Goal: Use online tool/utility: Utilize a website feature to perform a specific function

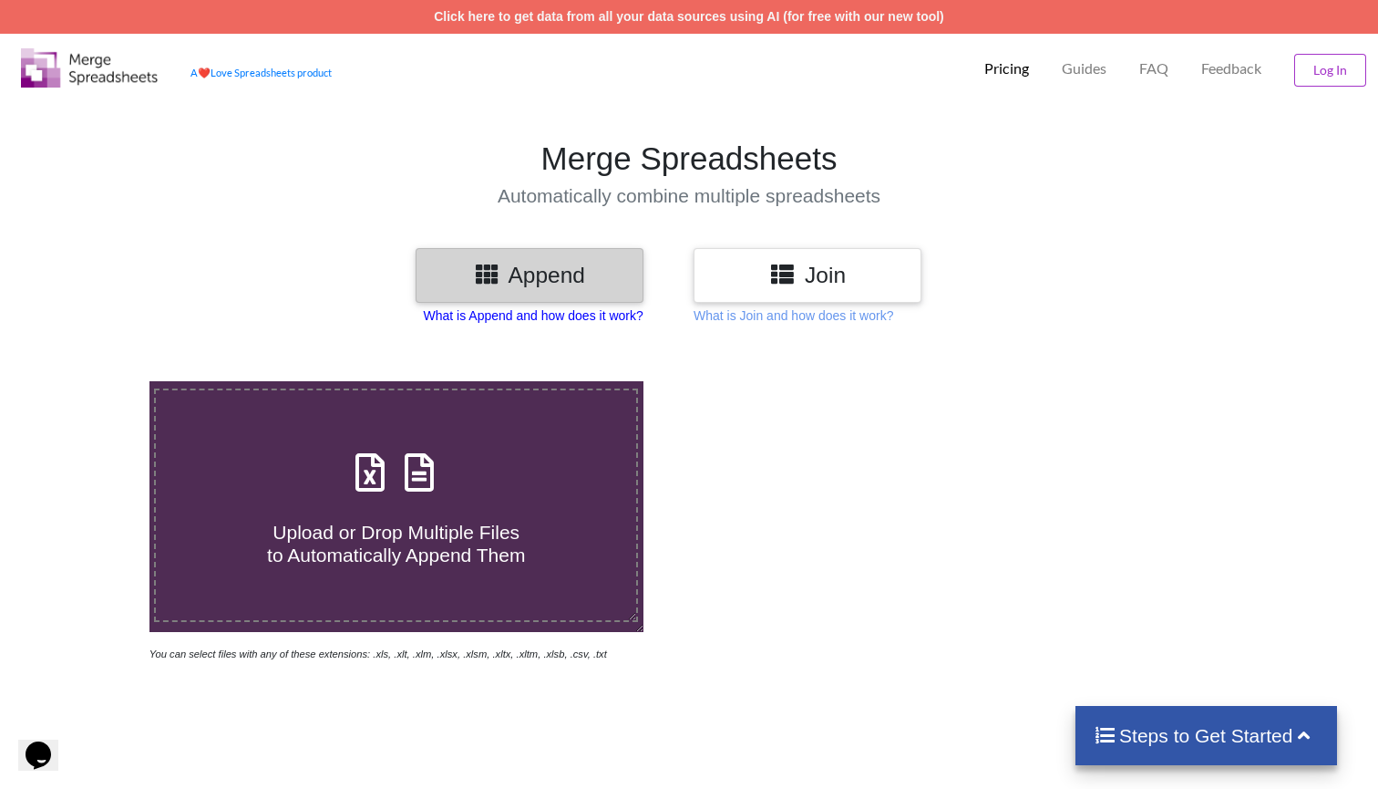
click at [539, 311] on p "What is Append and how does it work?" at bounding box center [534, 315] width 220 height 18
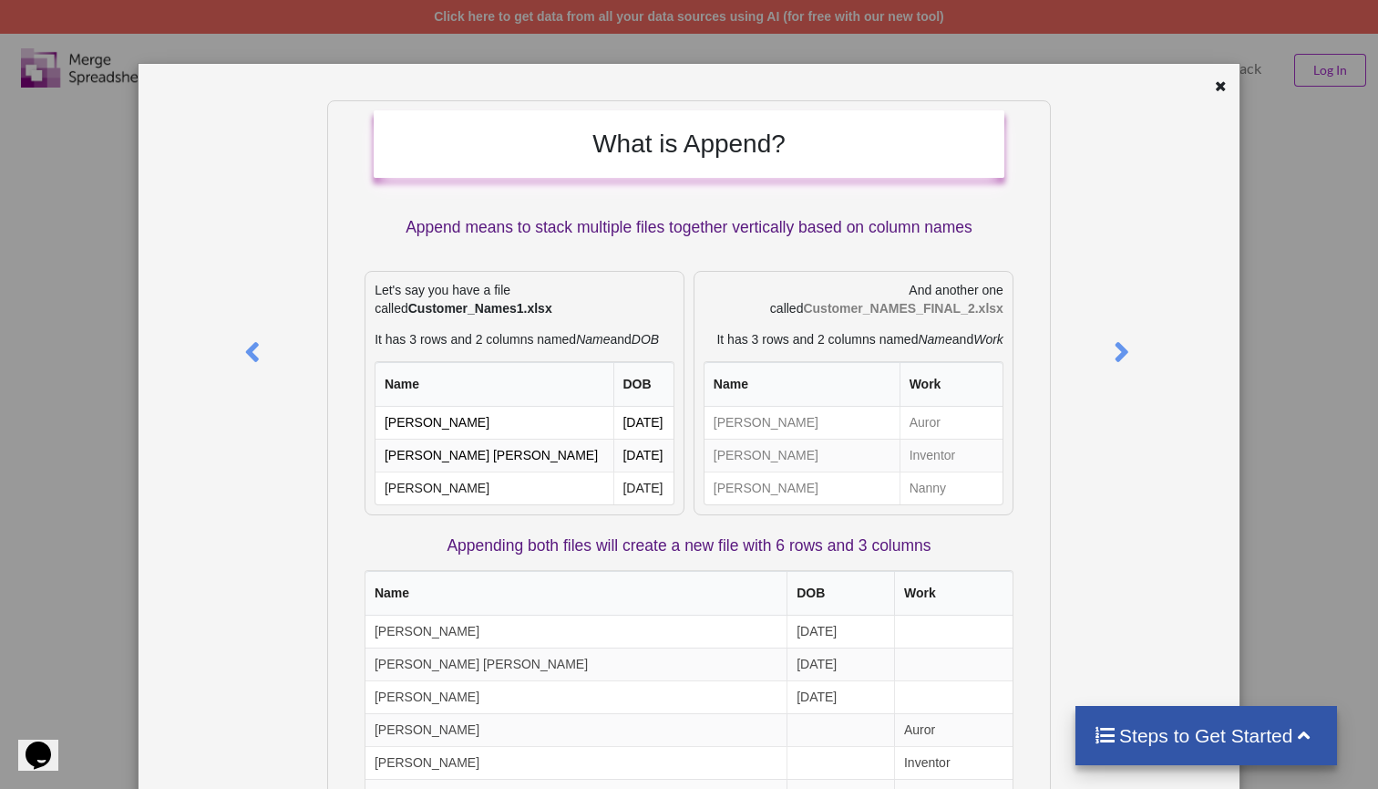
click at [1231, 83] on div "What is Append? Append means to stack multiple files together vertically based …" at bounding box center [689, 502] width 1101 height 877
click at [1213, 84] on icon at bounding box center [1220, 83] width 15 height 13
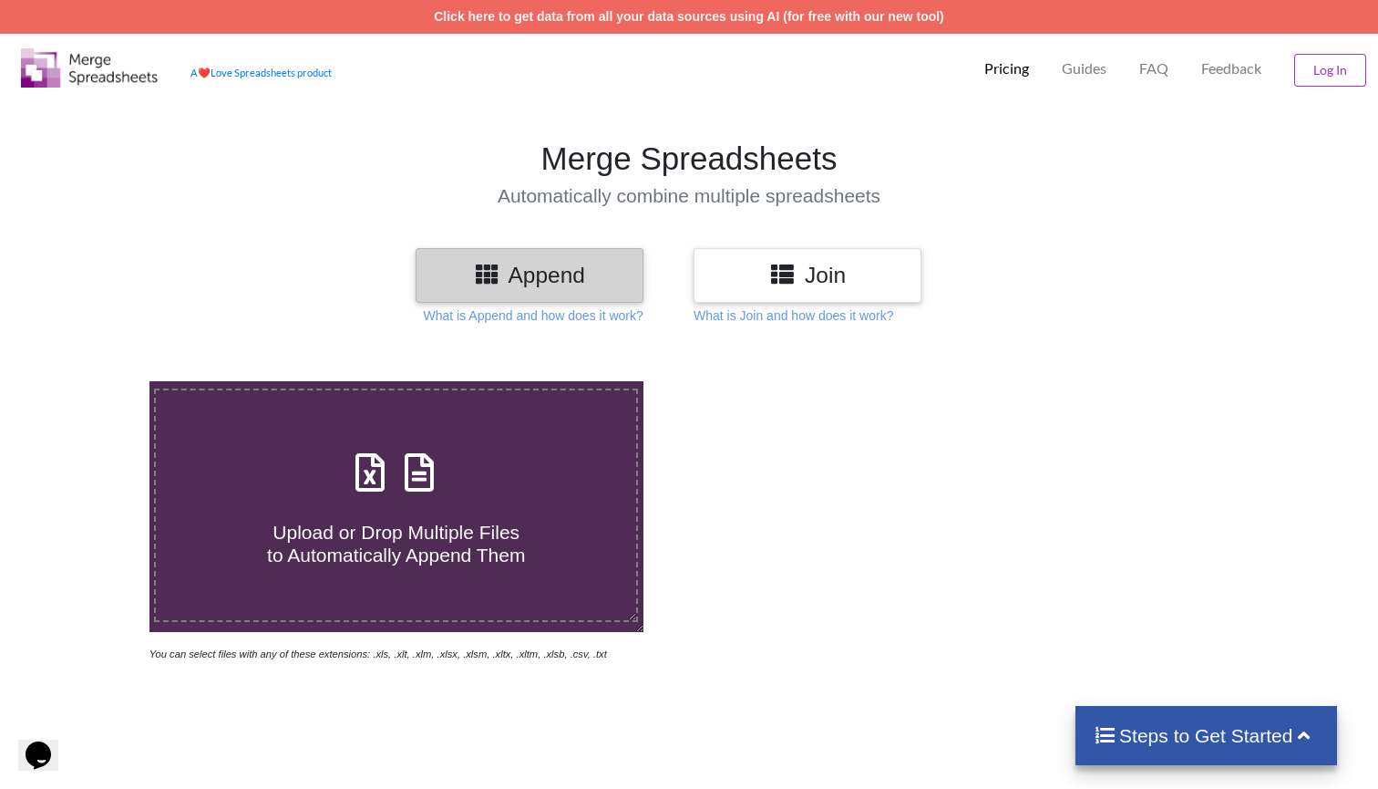
click at [326, 510] on h4 "Upload or Drop Multiple Files to Automatically Append Them" at bounding box center [396, 532] width 480 height 69
click at [94, 381] on input "Upload or Drop Multiple Files to Automatically Append Them" at bounding box center [94, 381] width 0 height 0
type input "C:\fakepath\[PERSON_NAME]-CAPITAL-MANAGEMENT-LLC-transactions-Q1 2025.xlsx"
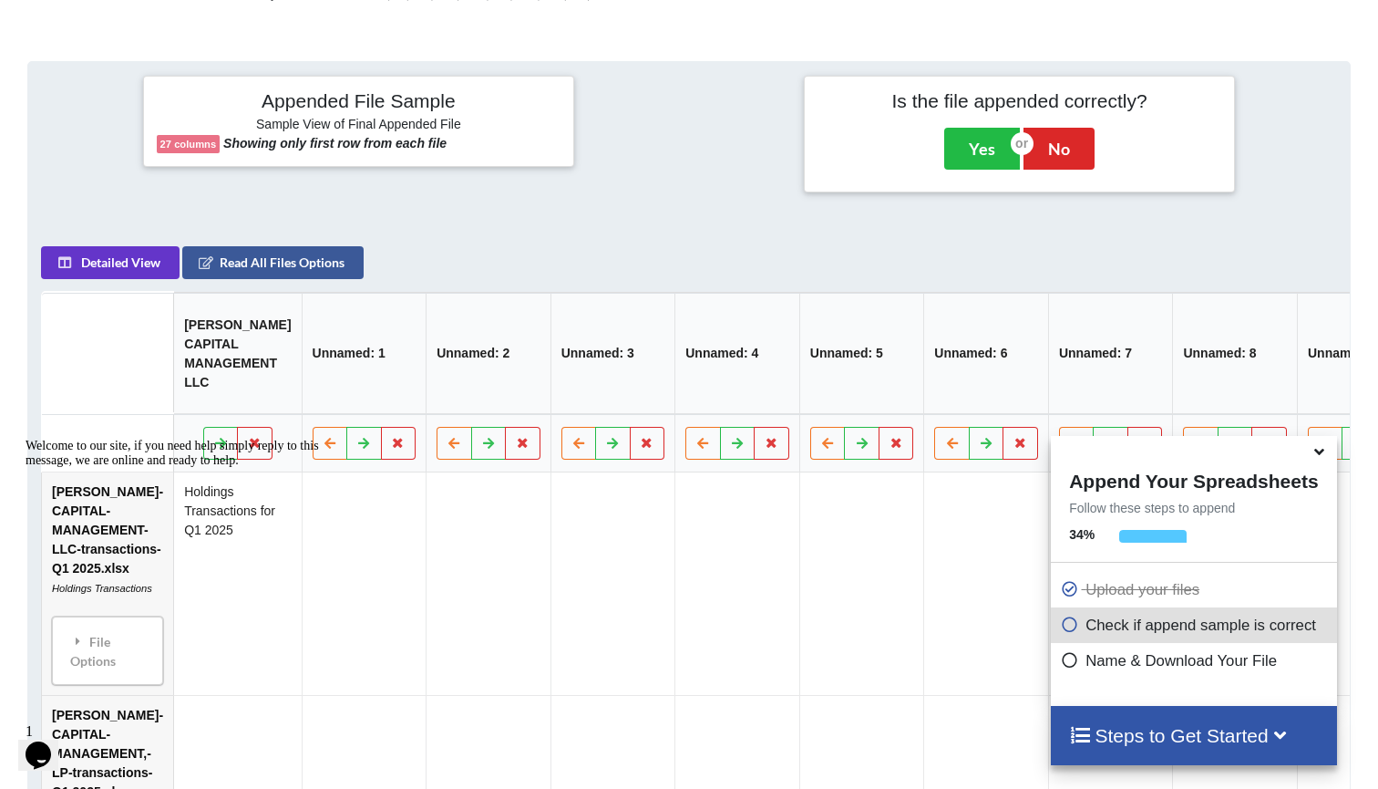
scroll to position [649, 0]
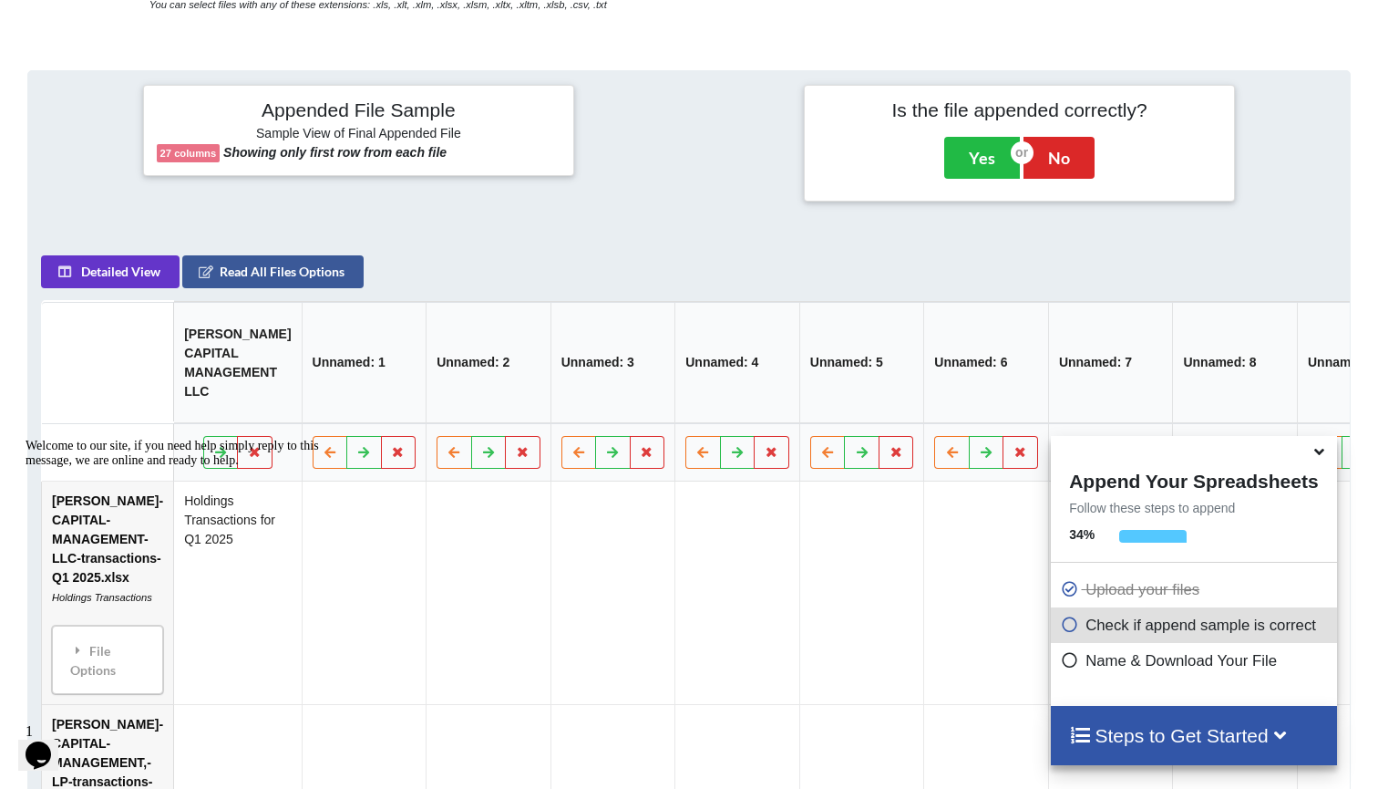
click at [185, 159] on b "27 columns" at bounding box center [188, 153] width 57 height 11
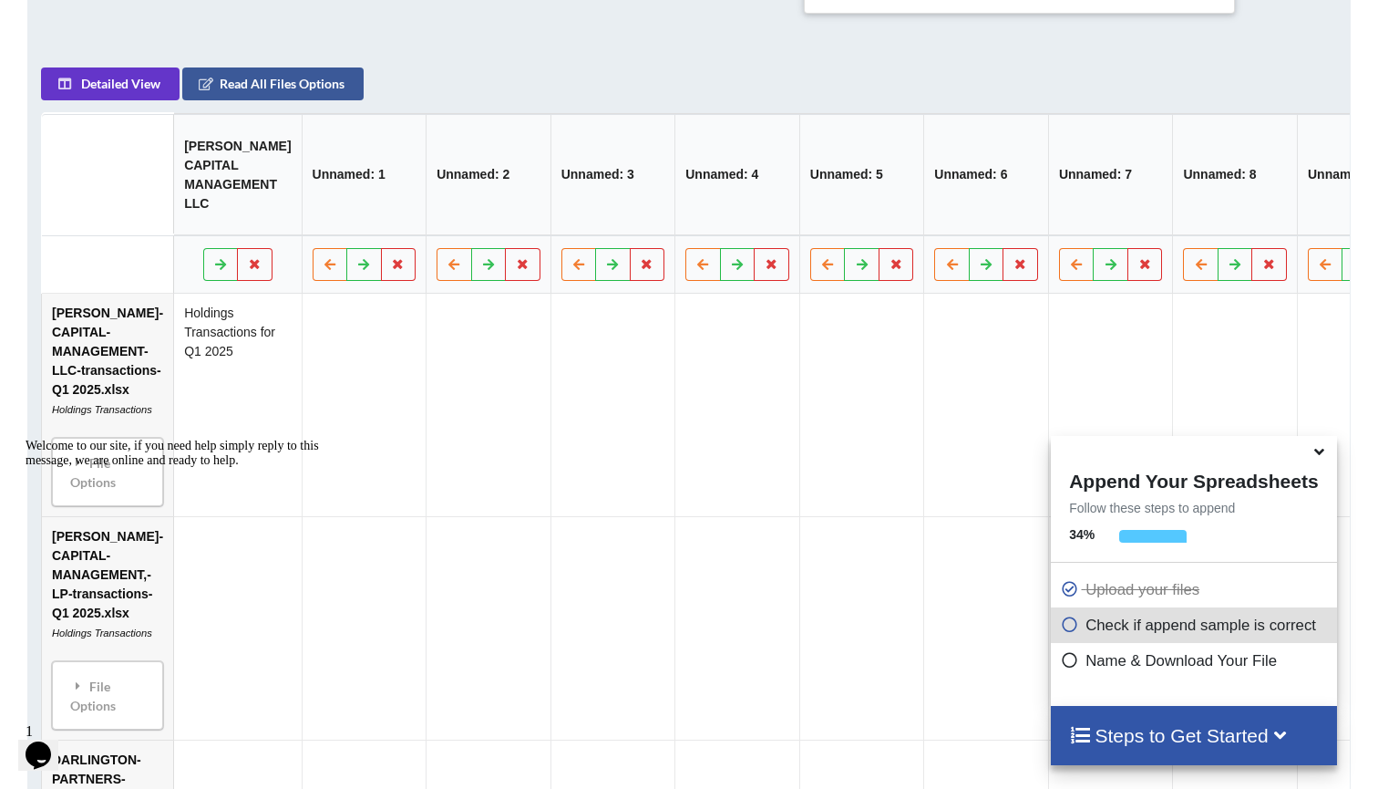
scroll to position [848, 0]
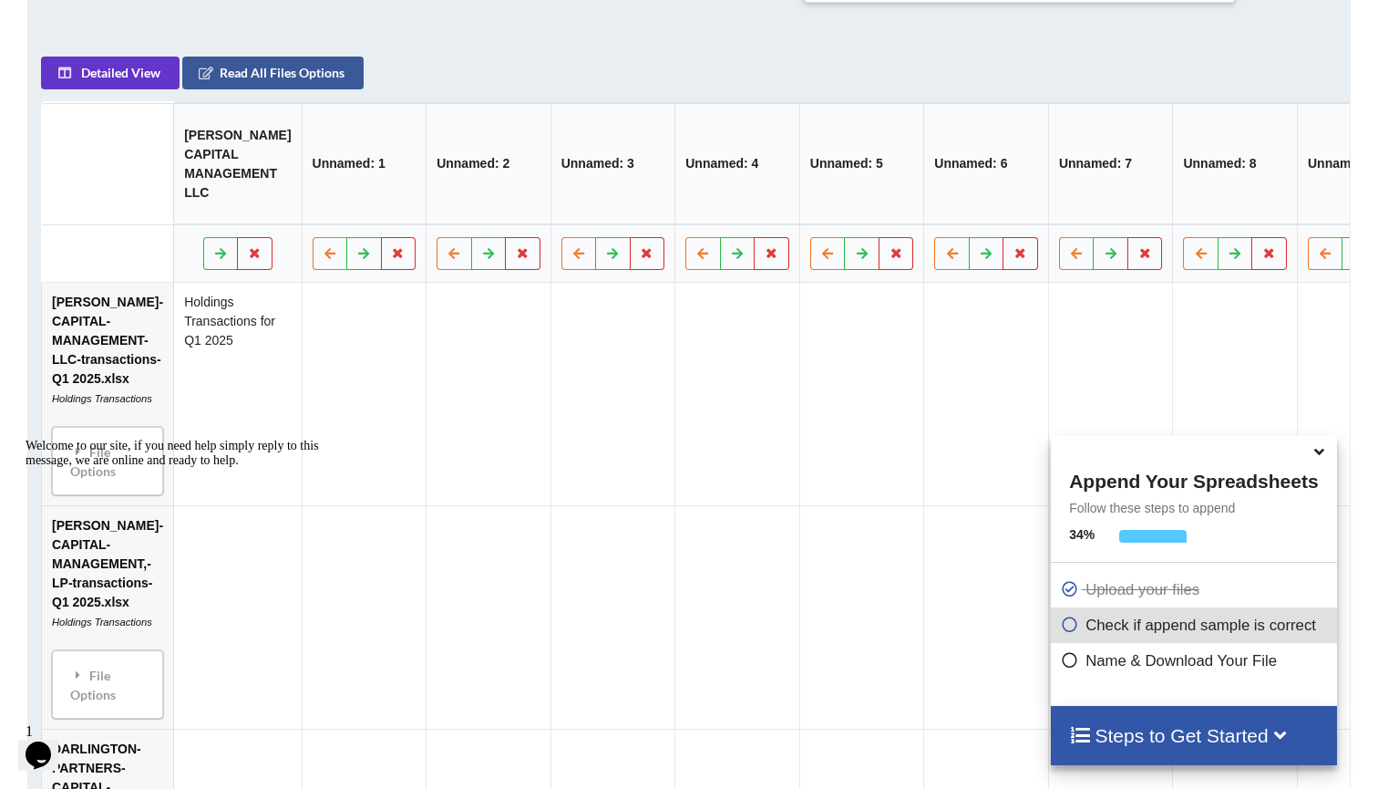
click at [84, 468] on div "Welcome to our site, if you need help simply reply to this message, we are onli…" at bounding box center [190, 452] width 328 height 29
click at [80, 468] on div "Welcome to our site, if you need help simply reply to this message, we are onli…" at bounding box center [190, 452] width 328 height 29
click at [26, 438] on icon "Chat attention grabber" at bounding box center [26, 438] width 0 height 0
click at [103, 490] on div "File Options" at bounding box center [108, 460] width 100 height 57
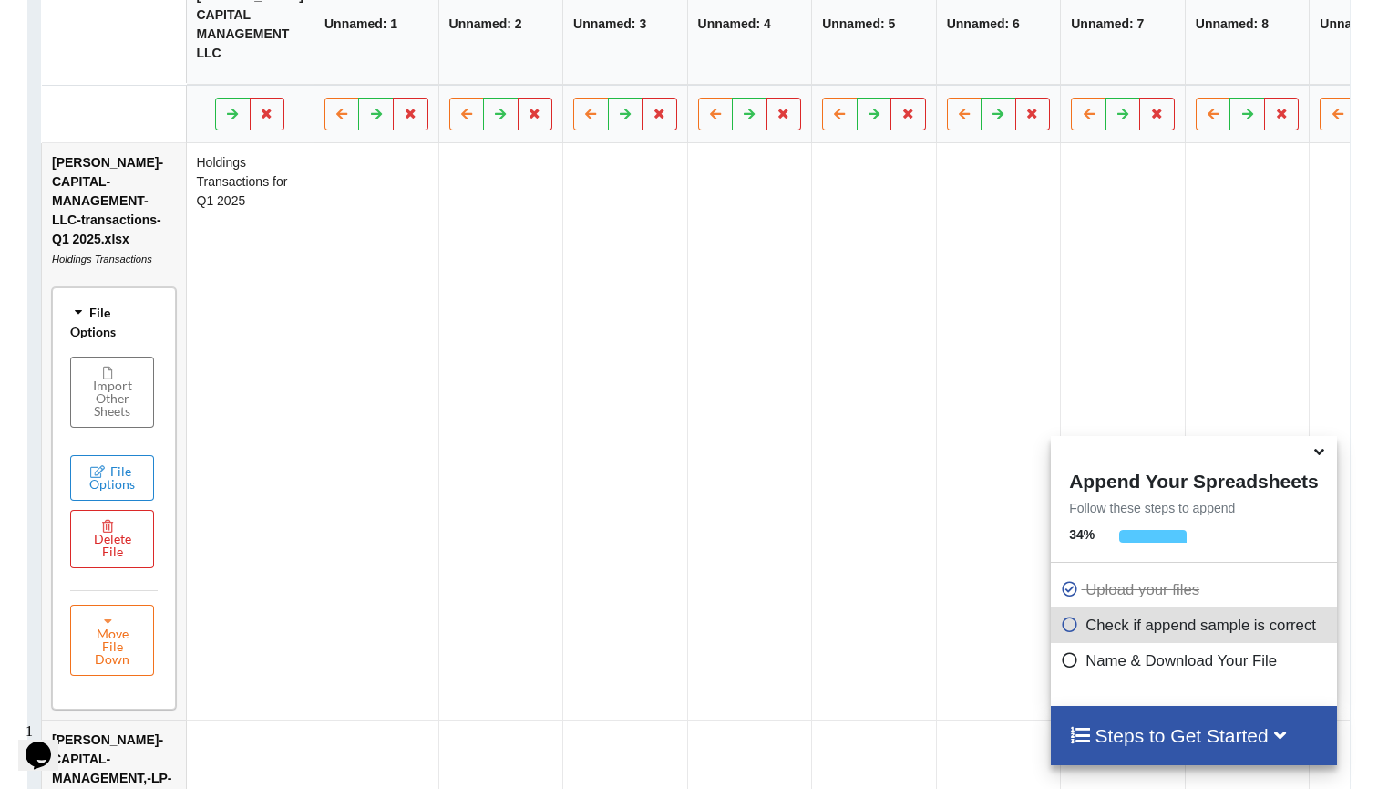
scroll to position [962, 0]
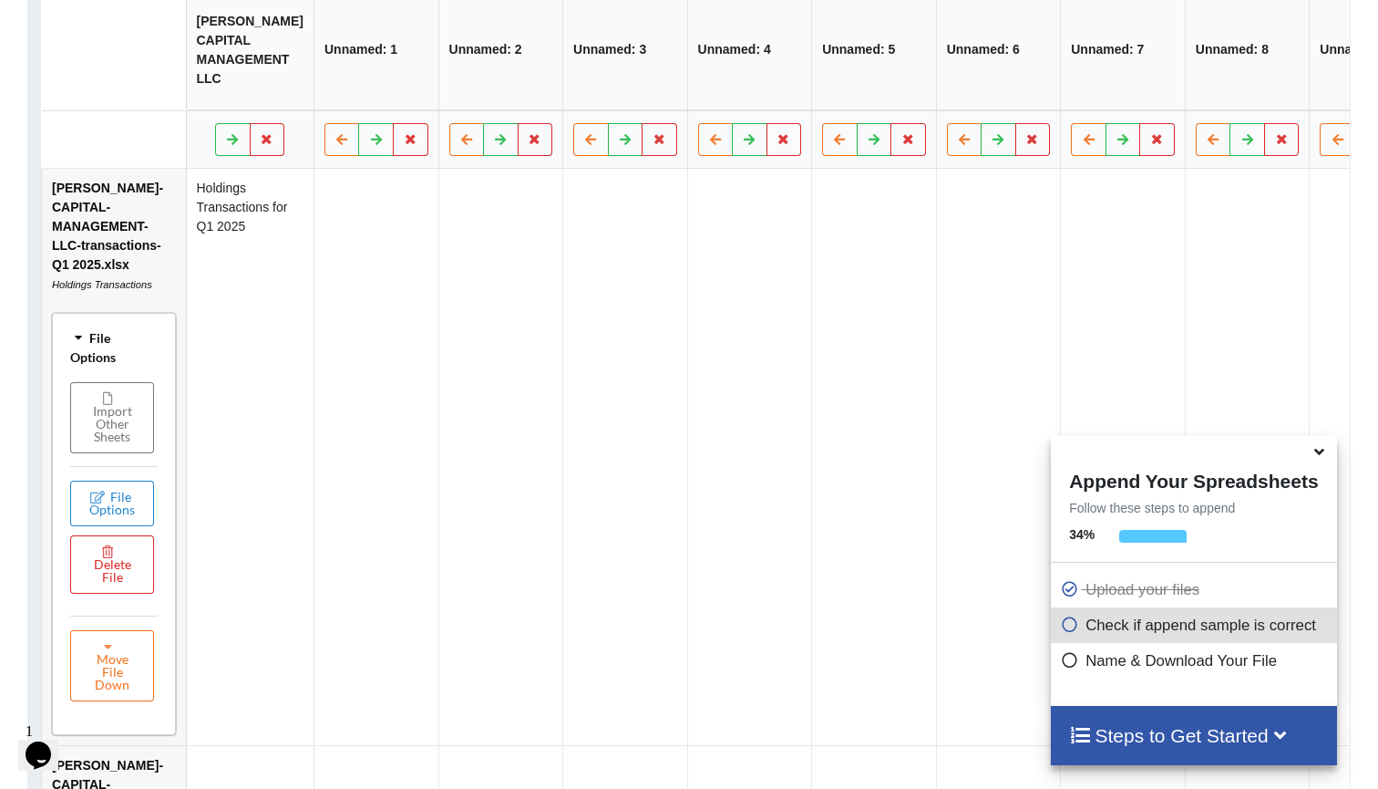
click at [256, 222] on td "Holdings Transactions for Q1 2025" at bounding box center [250, 457] width 128 height 576
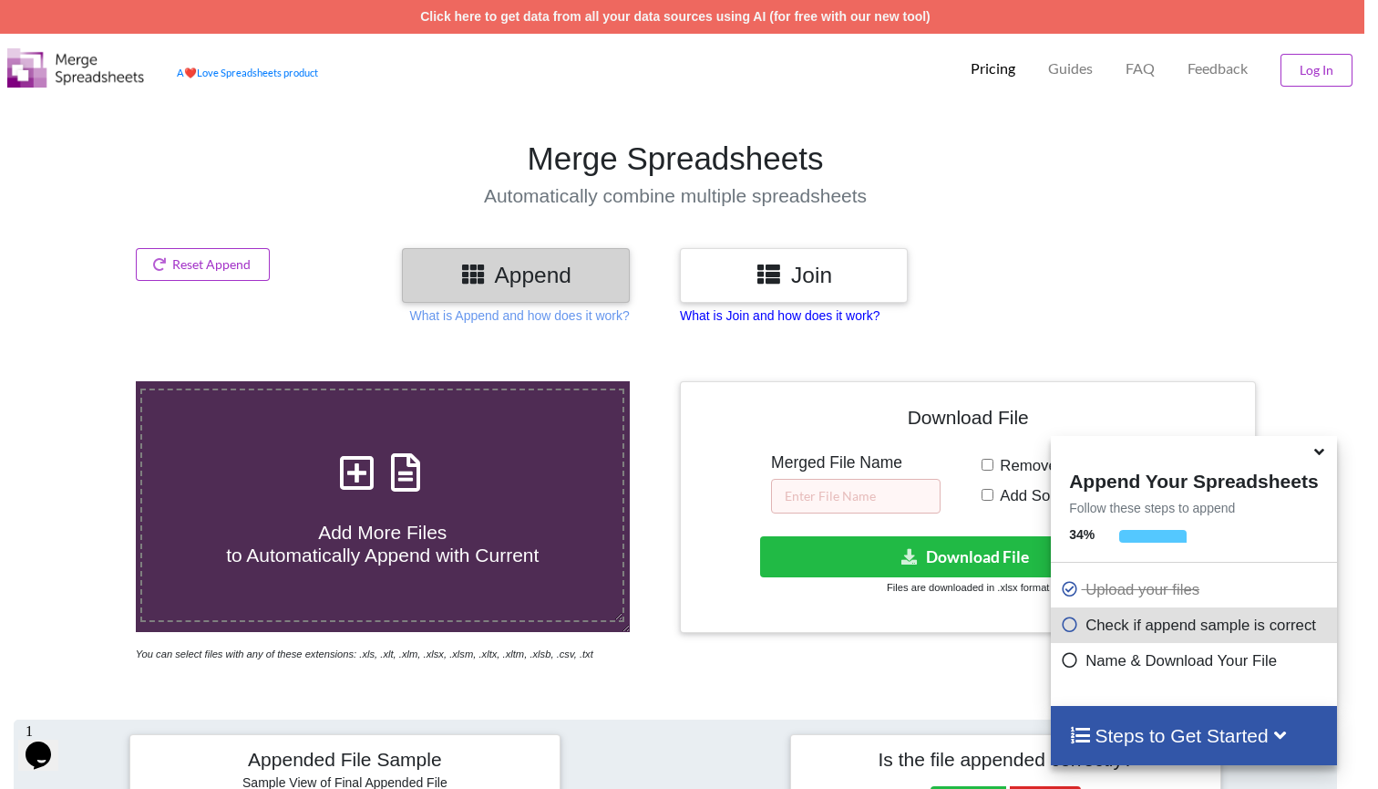
scroll to position [0, 14]
click at [831, 316] on p "What is Join and how does it work?" at bounding box center [780, 315] width 200 height 18
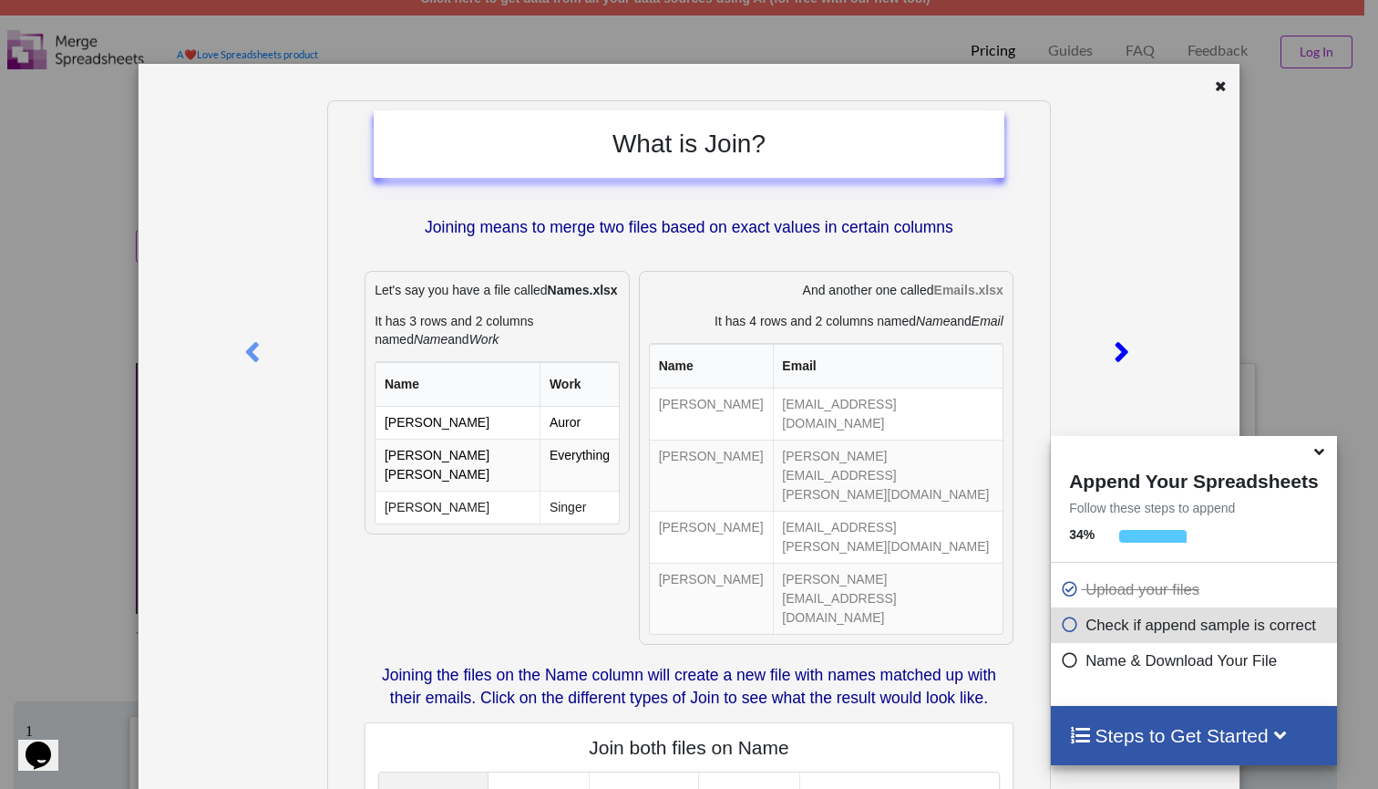
scroll to position [0, 0]
click at [1213, 86] on icon at bounding box center [1220, 83] width 15 height 13
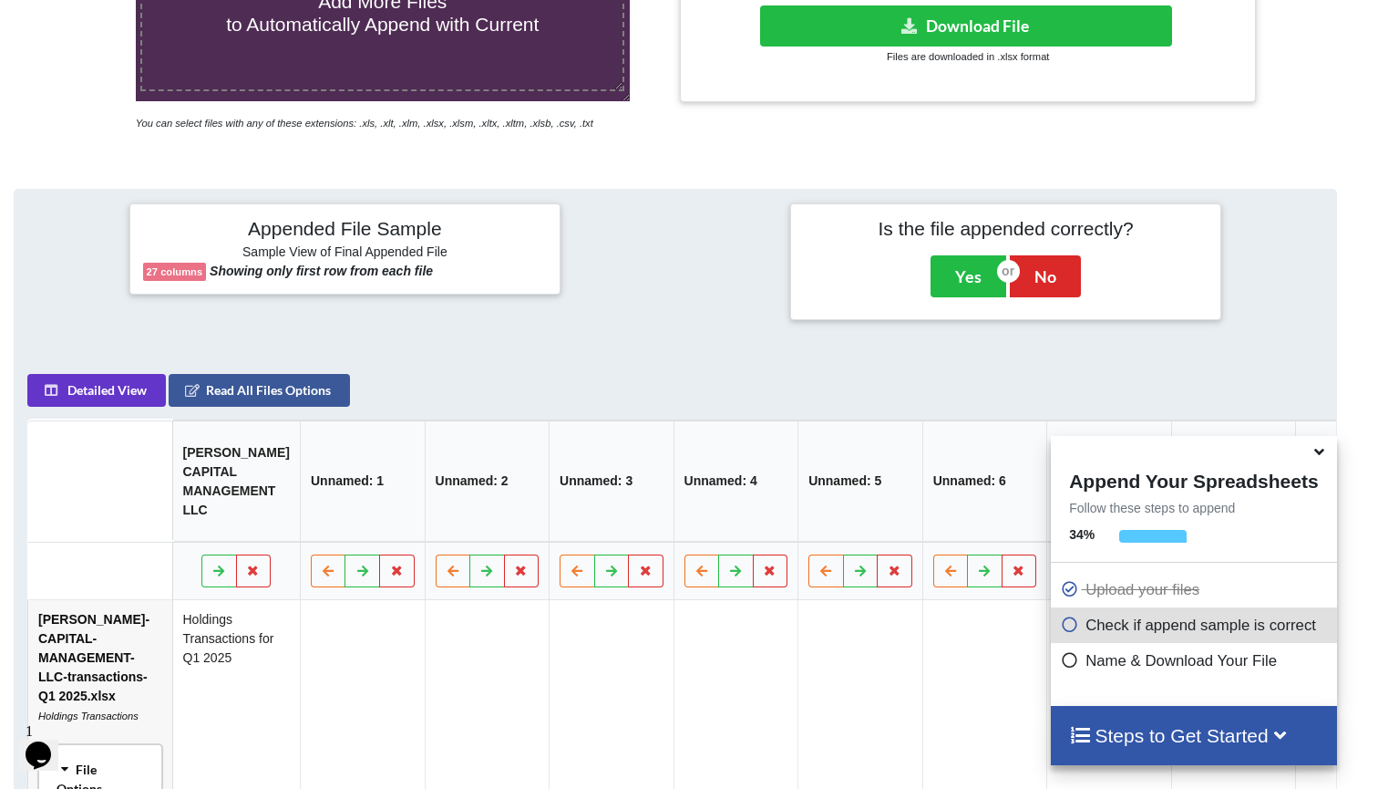
scroll to position [623, 14]
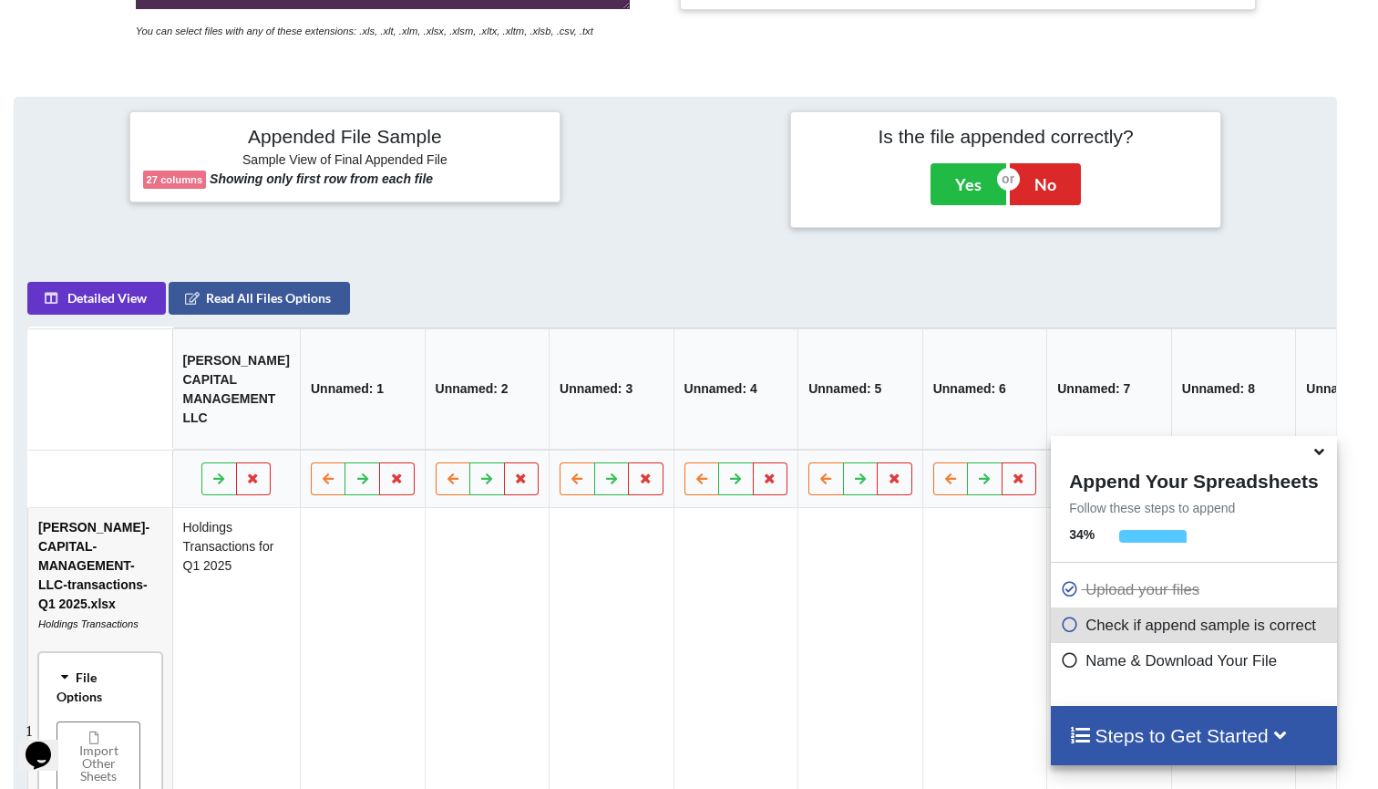
click at [317, 170] on h6 "Sample View of Final Appended File" at bounding box center [345, 161] width 405 height 18
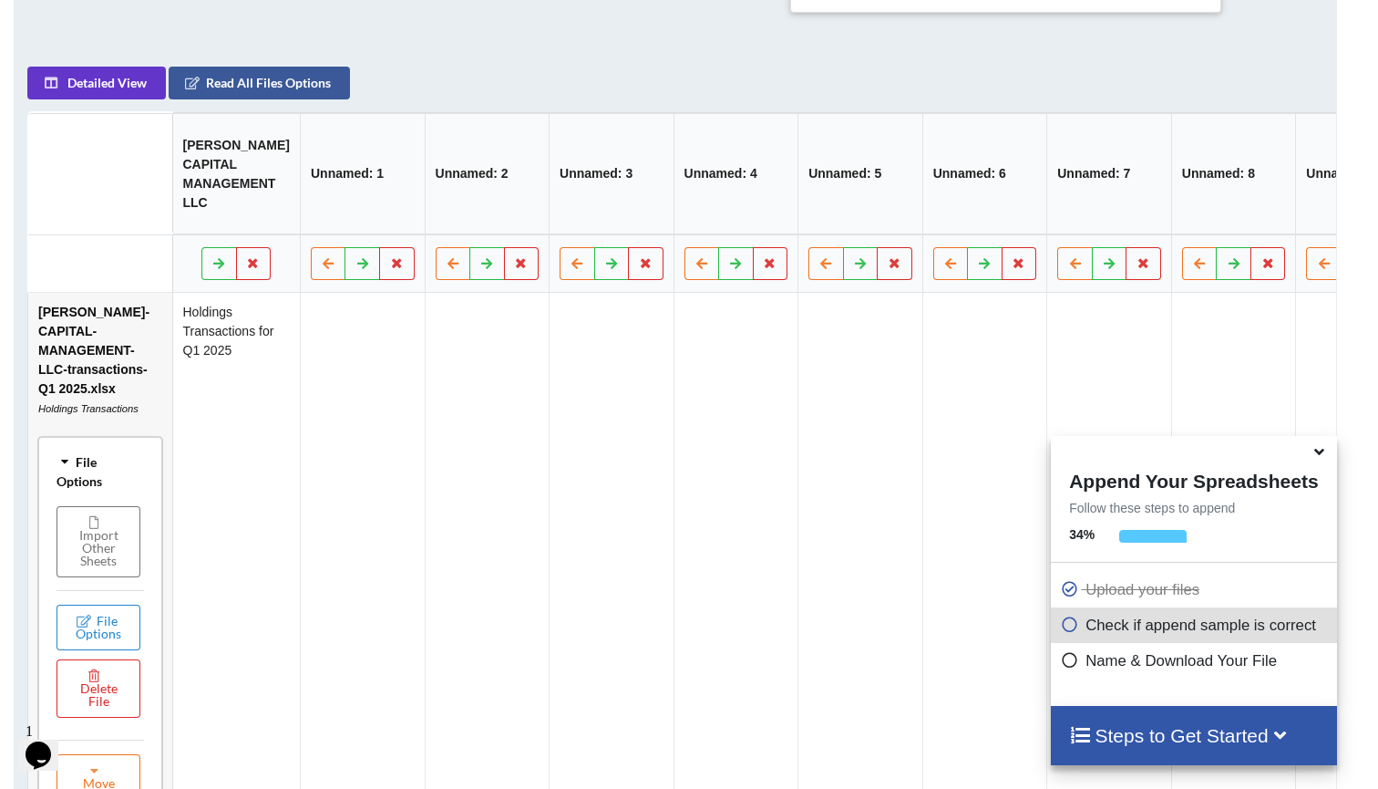
scroll to position [845, 14]
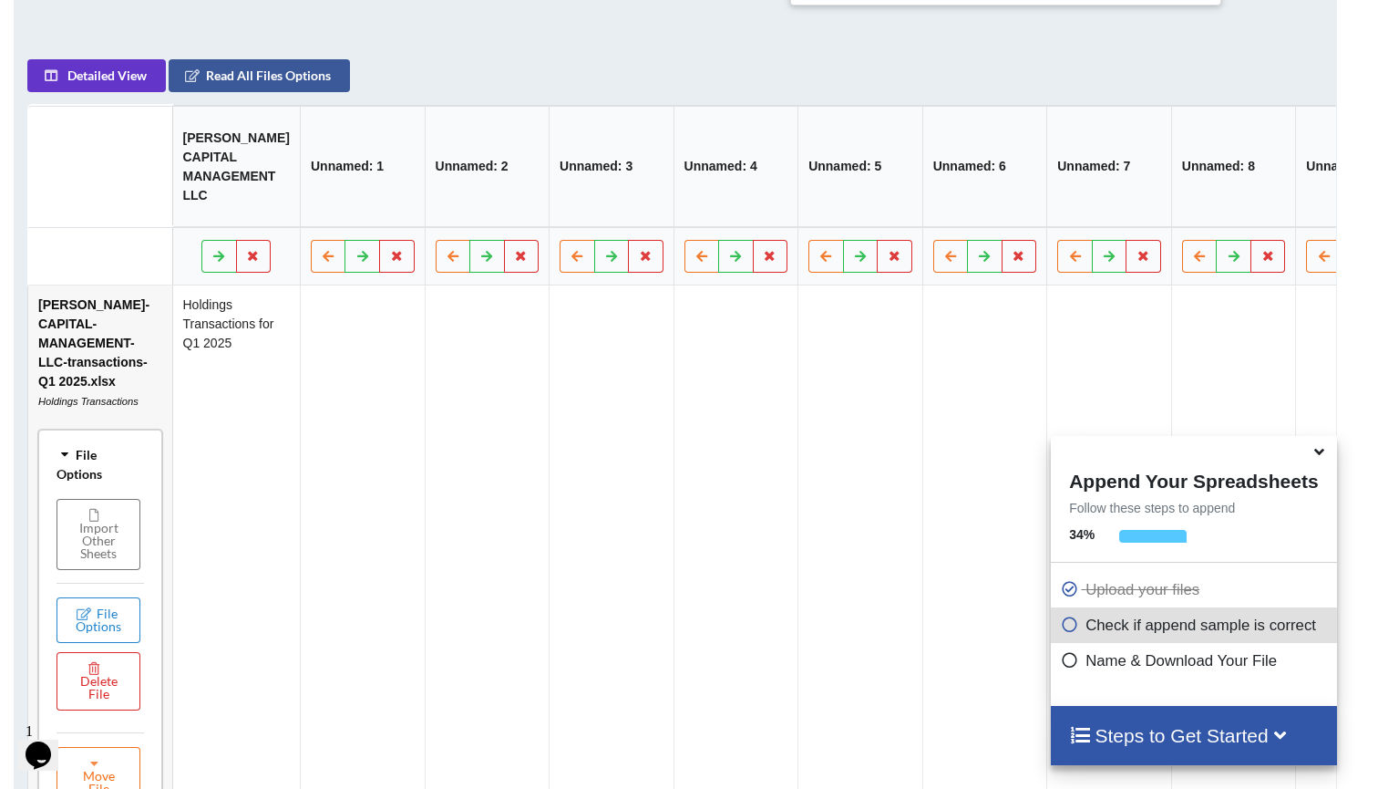
click at [1187, 632] on p "Check if append sample is correct" at bounding box center [1196, 624] width 272 height 23
click at [1192, 722] on div "Steps to Get Started" at bounding box center [1193, 735] width 285 height 59
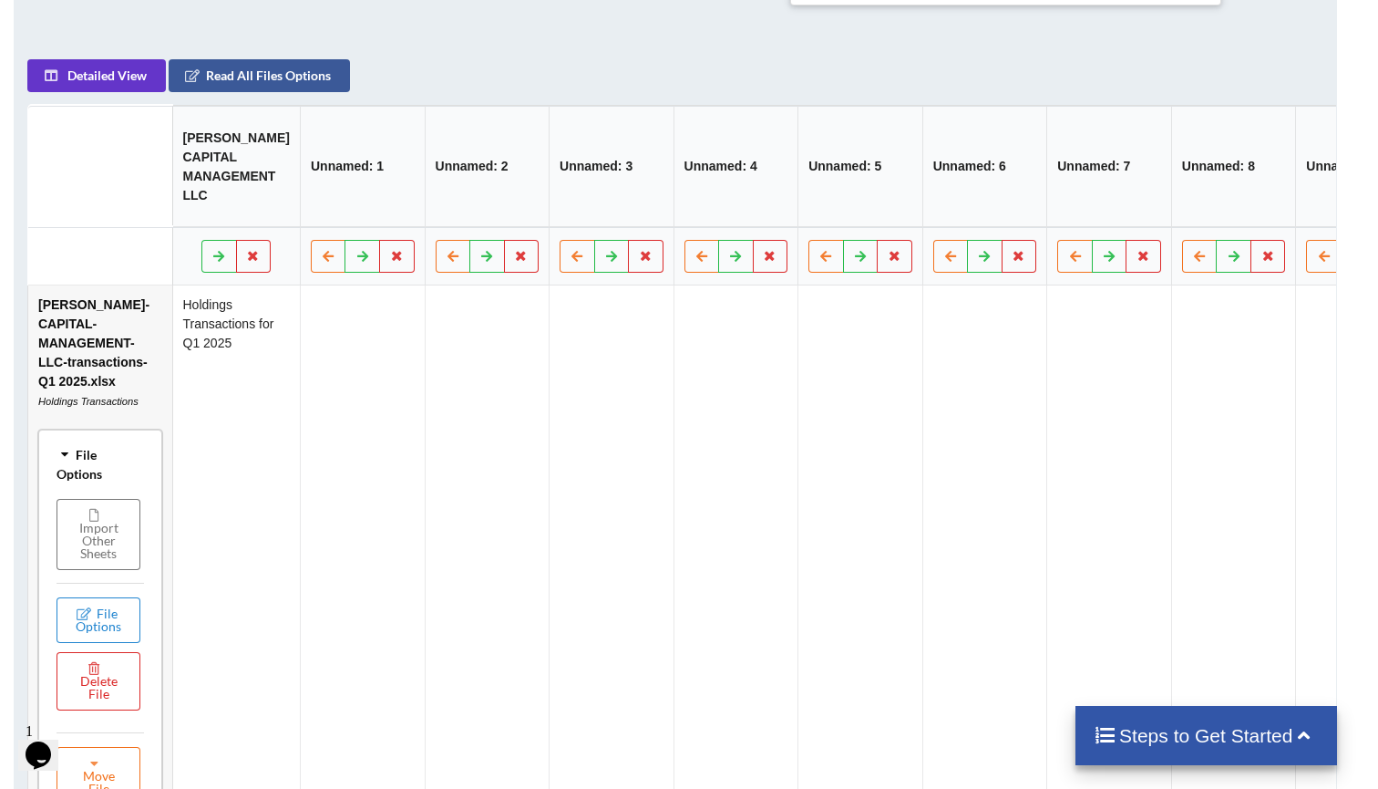
click at [1192, 722] on div "Steps to Get Started" at bounding box center [1207, 735] width 262 height 59
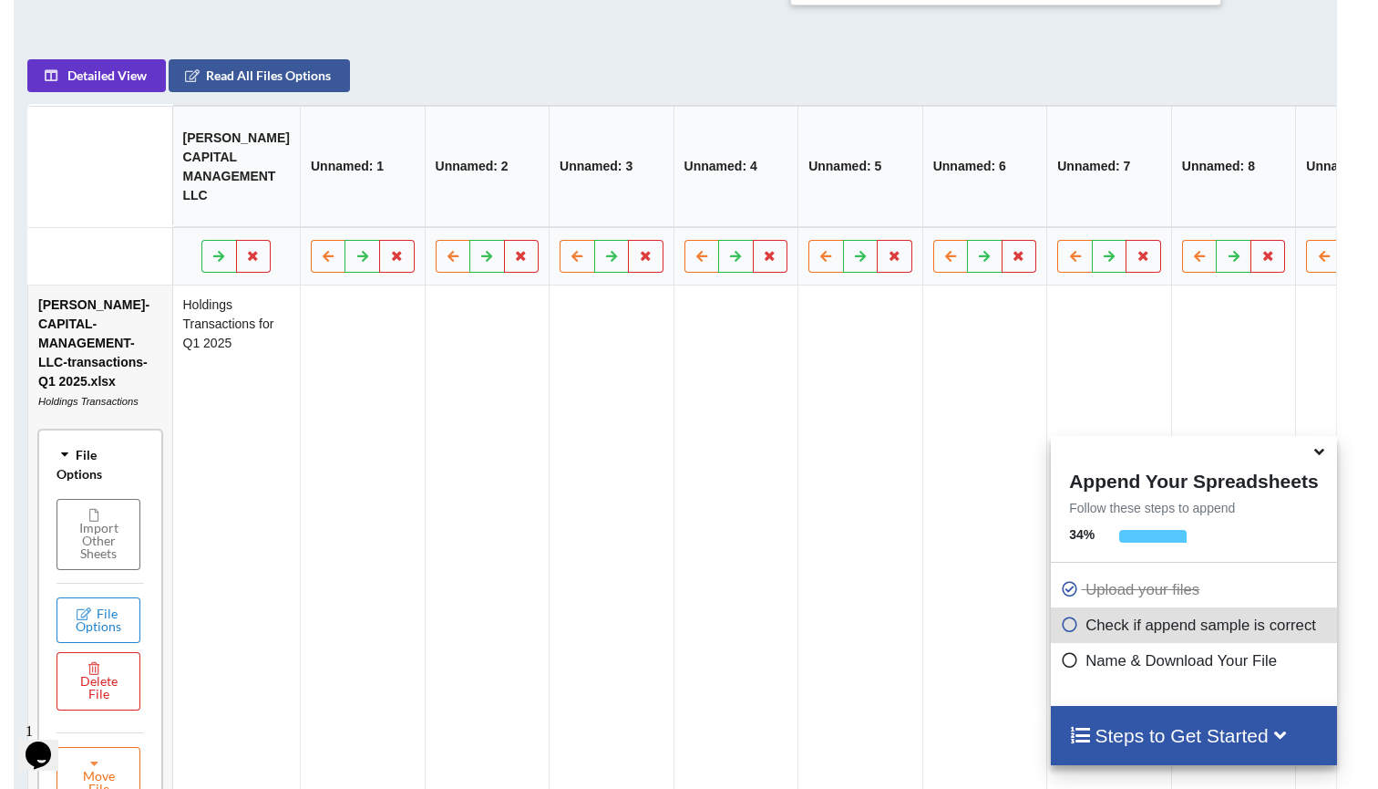
click at [1076, 624] on icon at bounding box center [1069, 620] width 18 height 15
click at [1065, 627] on icon at bounding box center [1069, 620] width 18 height 15
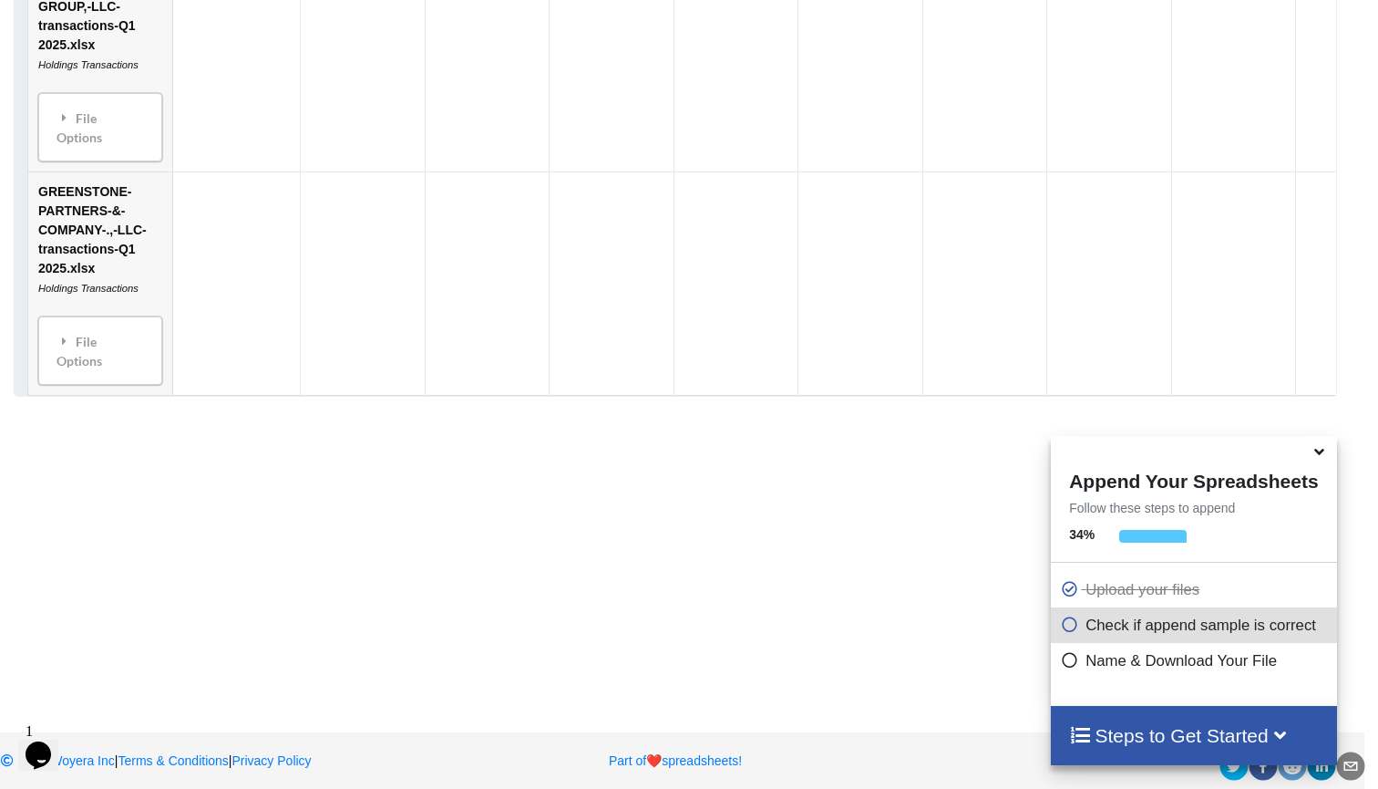
scroll to position [2223, 14]
click at [1311, 461] on span at bounding box center [1322, 452] width 22 height 18
click at [1320, 457] on icon at bounding box center [1320, 448] width 19 height 16
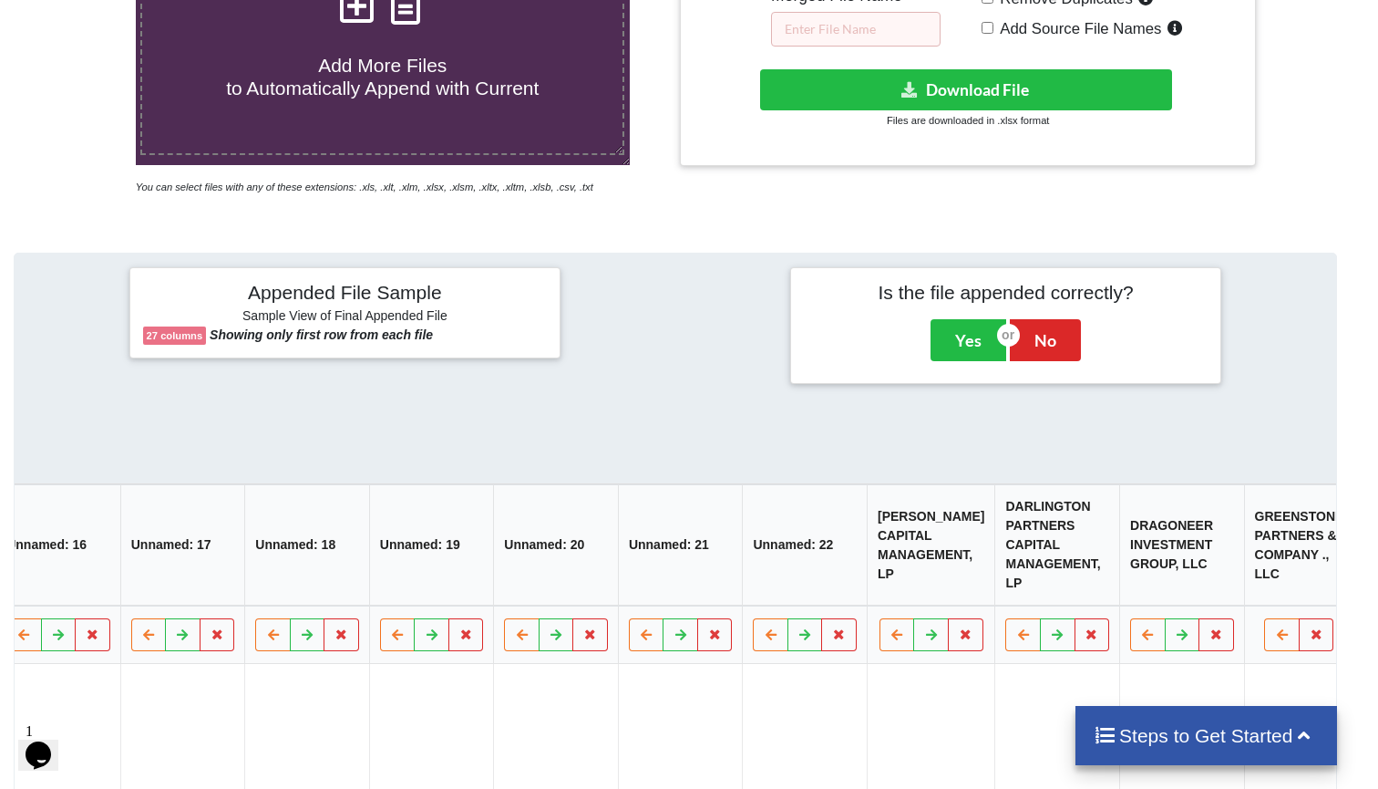
scroll to position [512, 14]
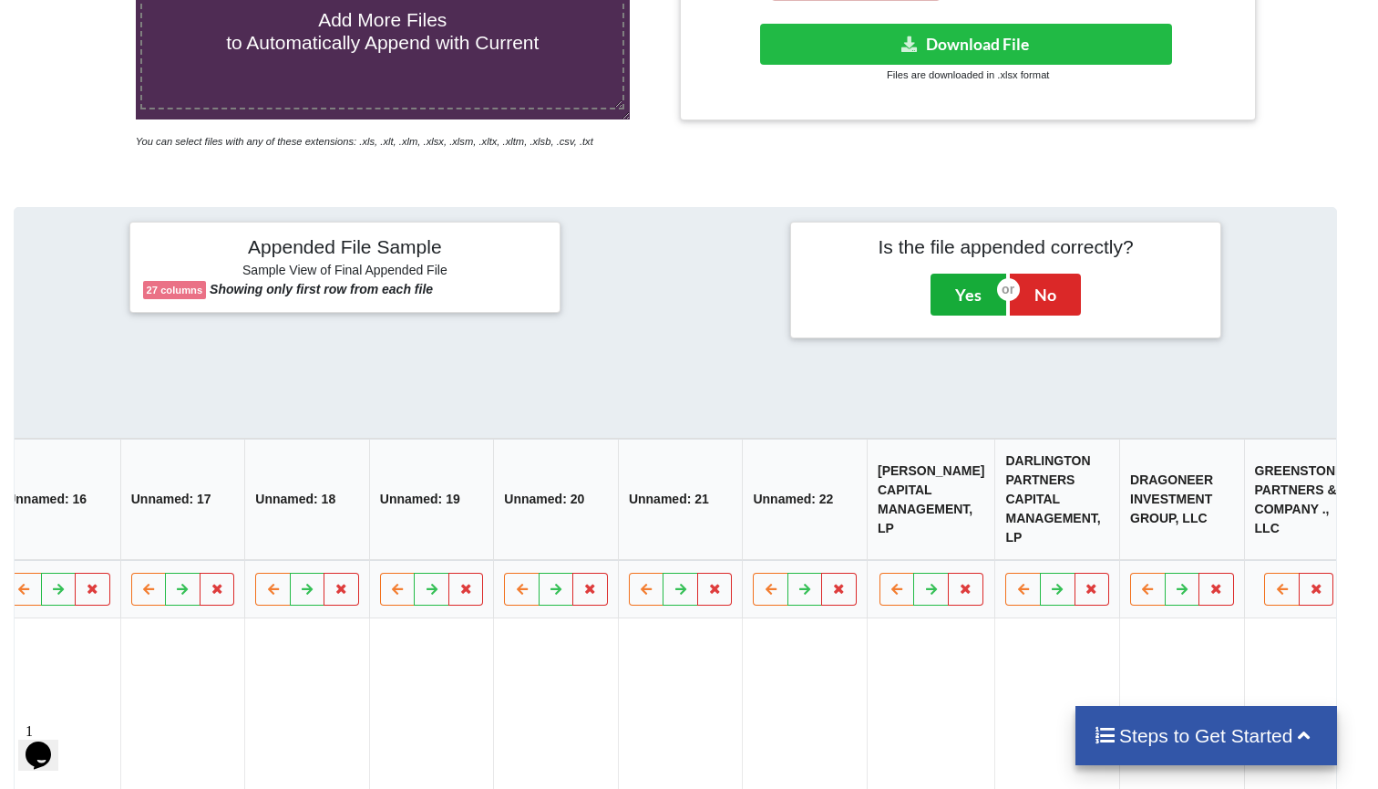
click at [954, 315] on button "Yes" at bounding box center [969, 294] width 76 height 42
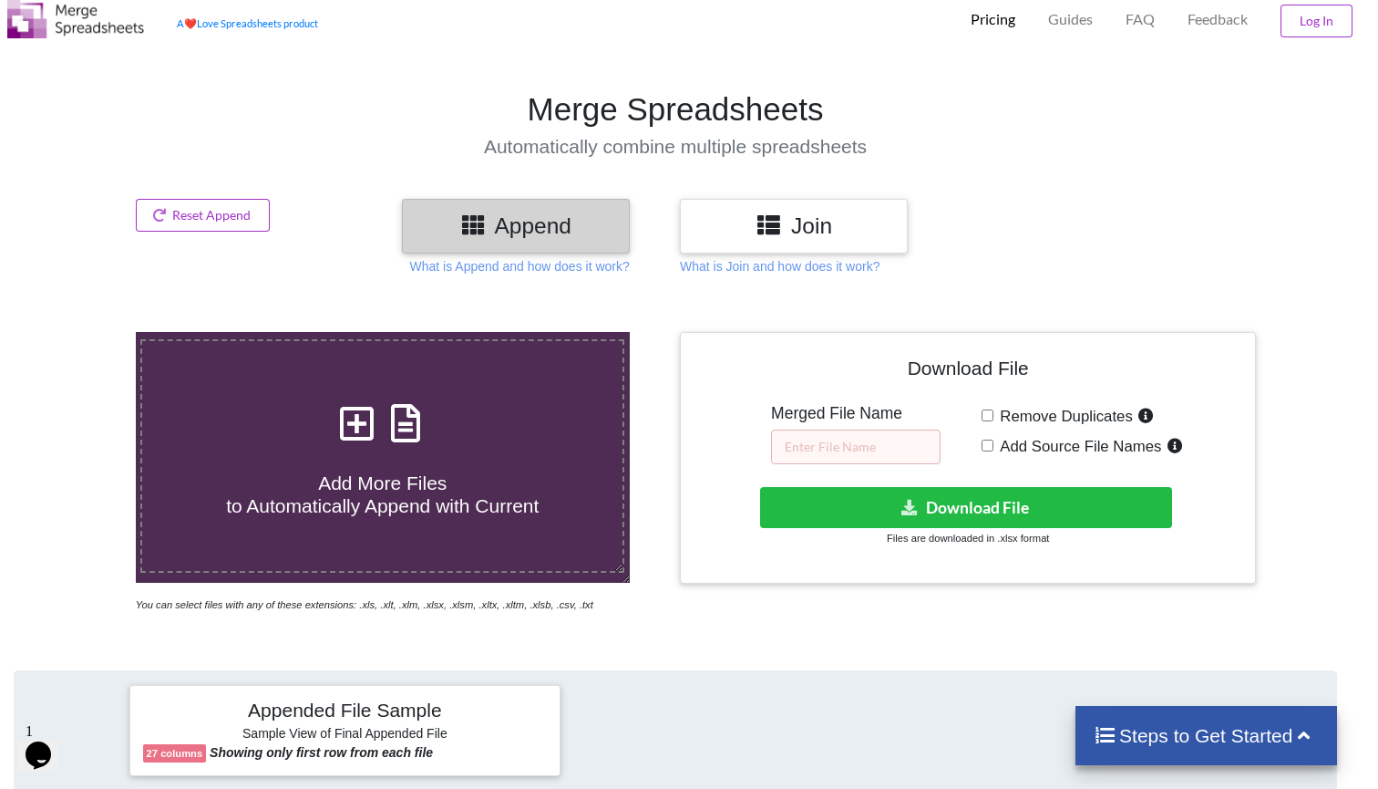
scroll to position [25, 14]
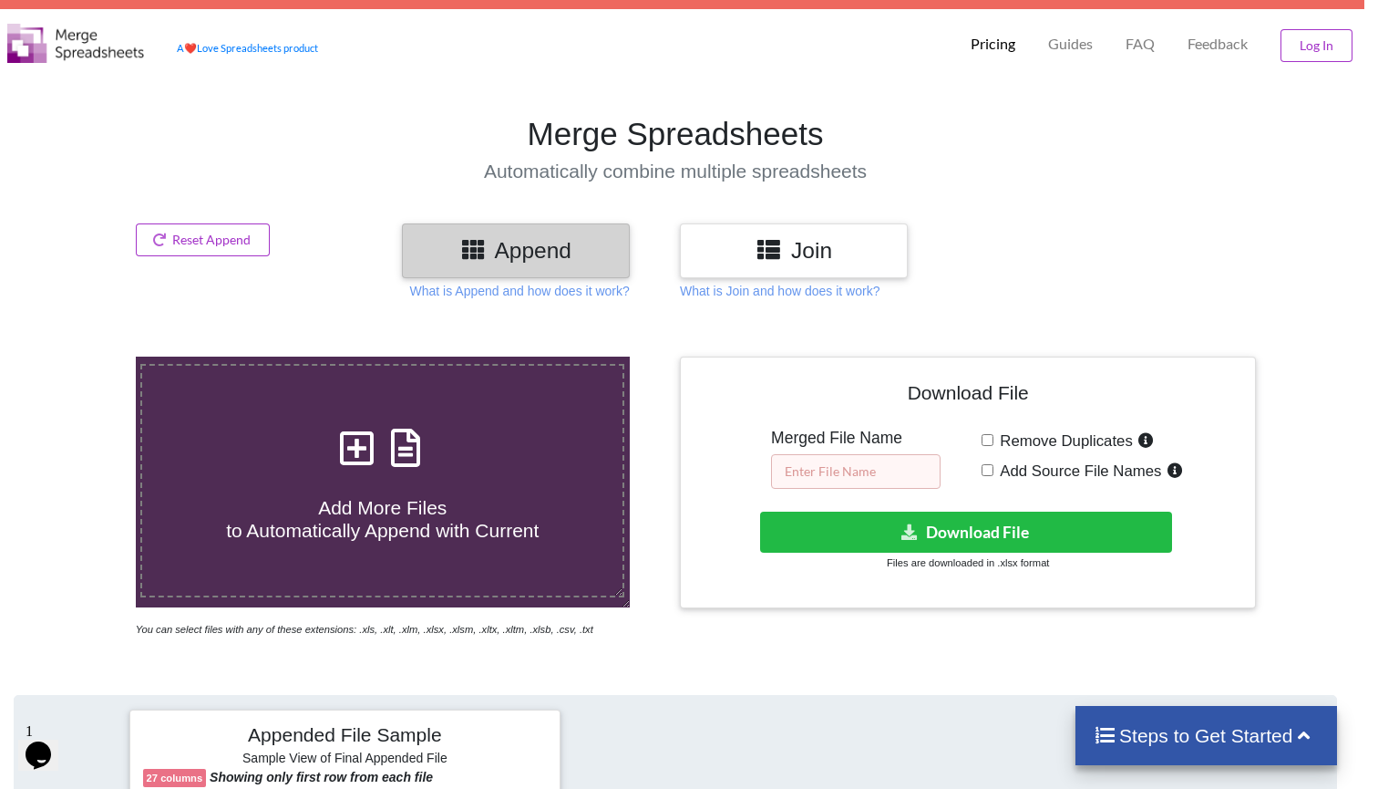
click at [874, 468] on input "text" at bounding box center [856, 471] width 170 height 35
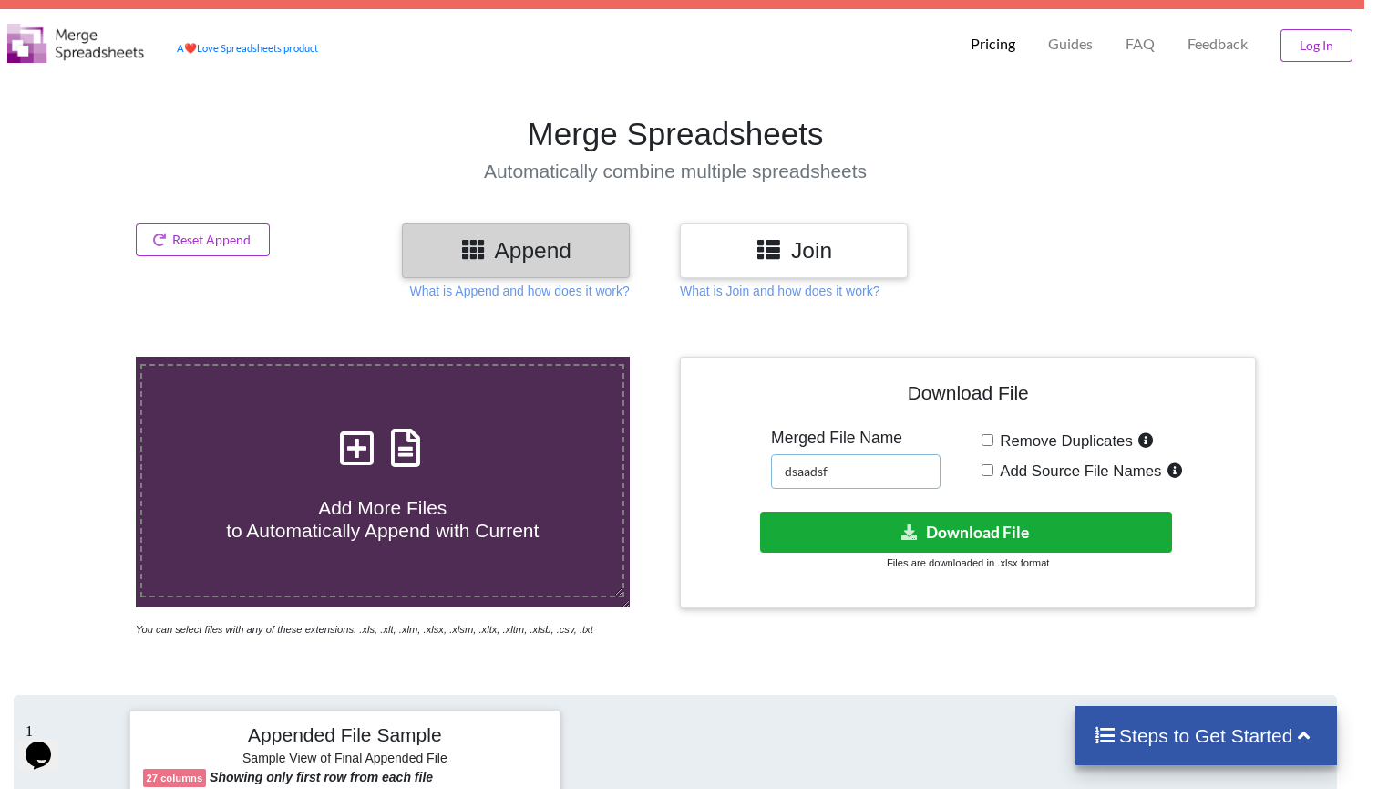
type input "dsaadsf"
click at [901, 547] on button "Download File" at bounding box center [966, 531] width 412 height 41
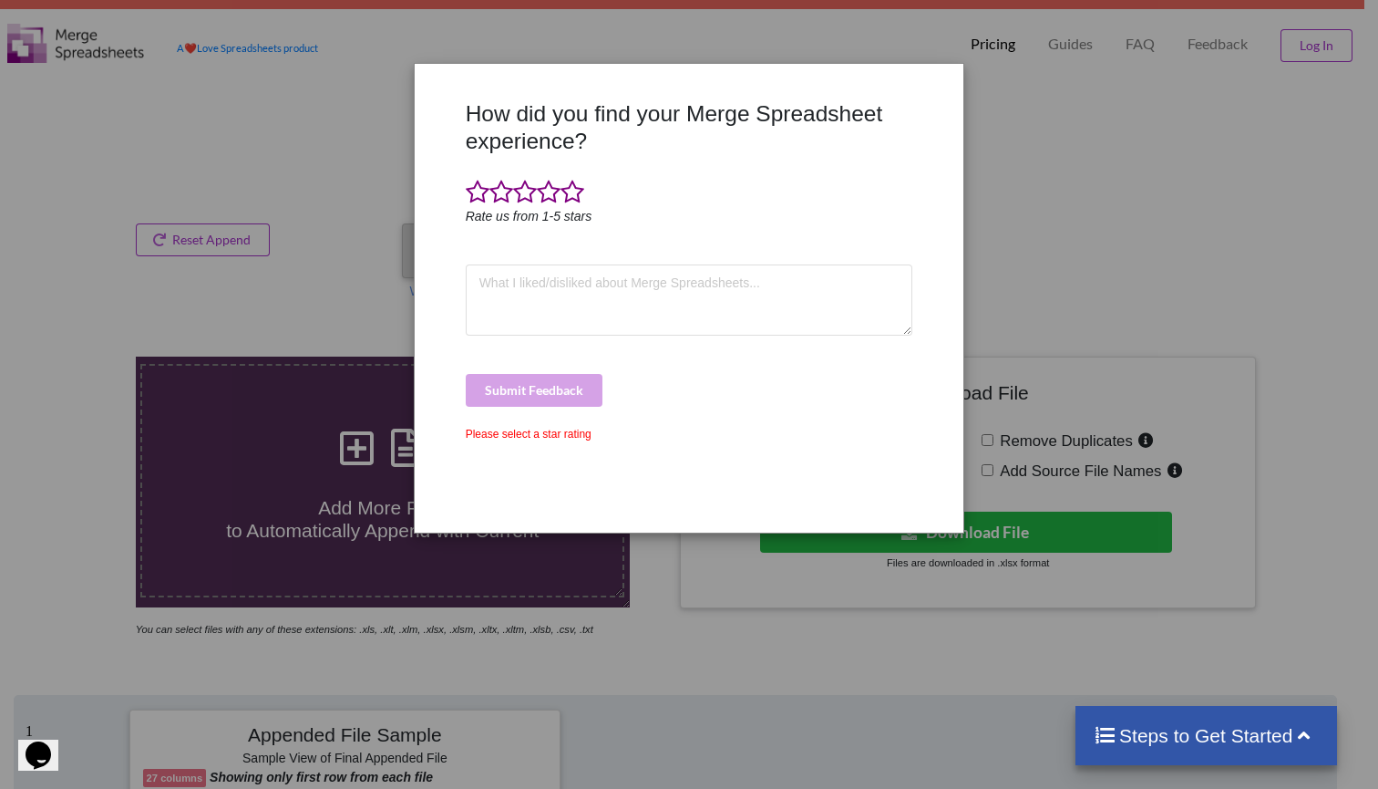
click at [976, 130] on div "How did you find your Merge Spreadsheet experience? Rate us from 1-5 stars Subm…" at bounding box center [689, 394] width 1378 height 789
click at [556, 195] on span at bounding box center [549, 193] width 24 height 26
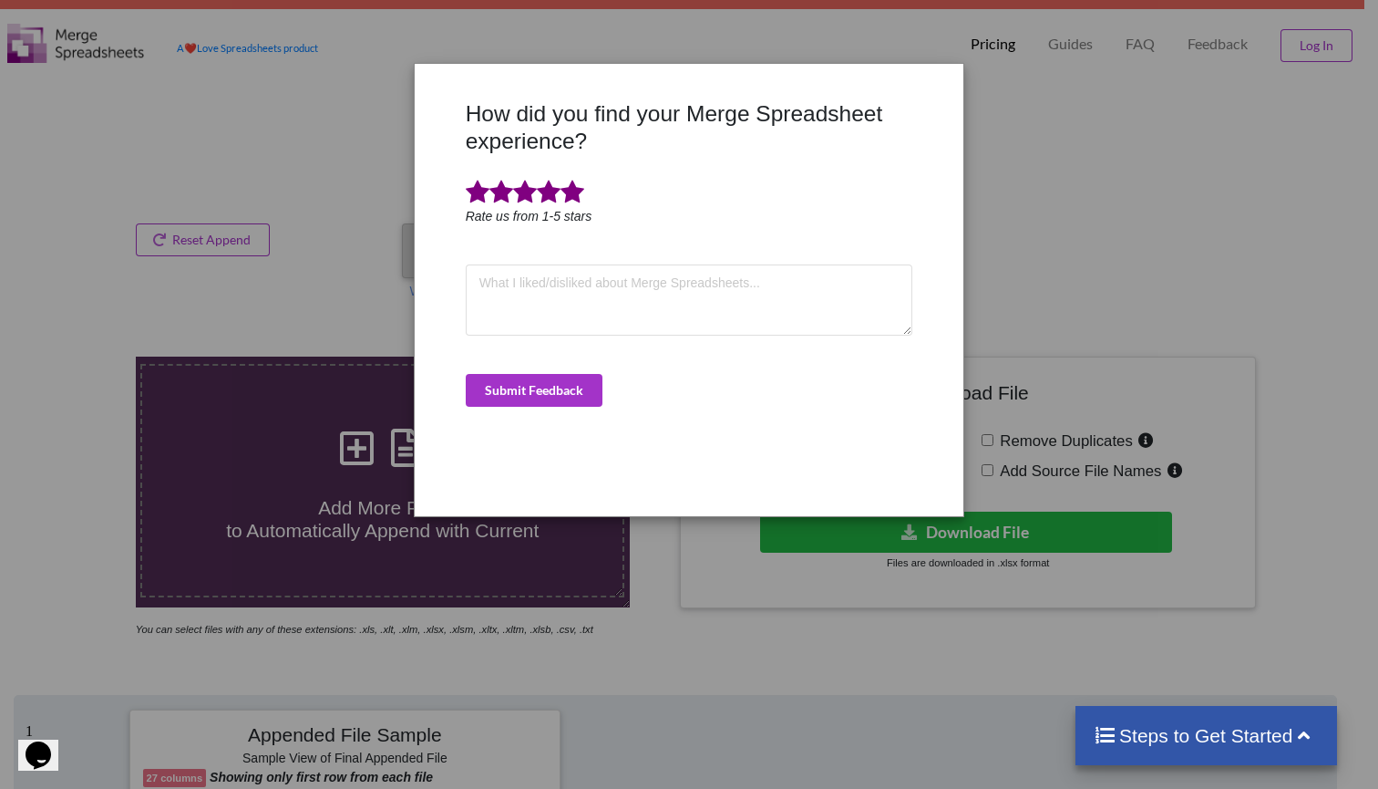
click at [570, 195] on span at bounding box center [573, 193] width 24 height 26
click at [566, 403] on button "Submit Feedback" at bounding box center [534, 390] width 137 height 33
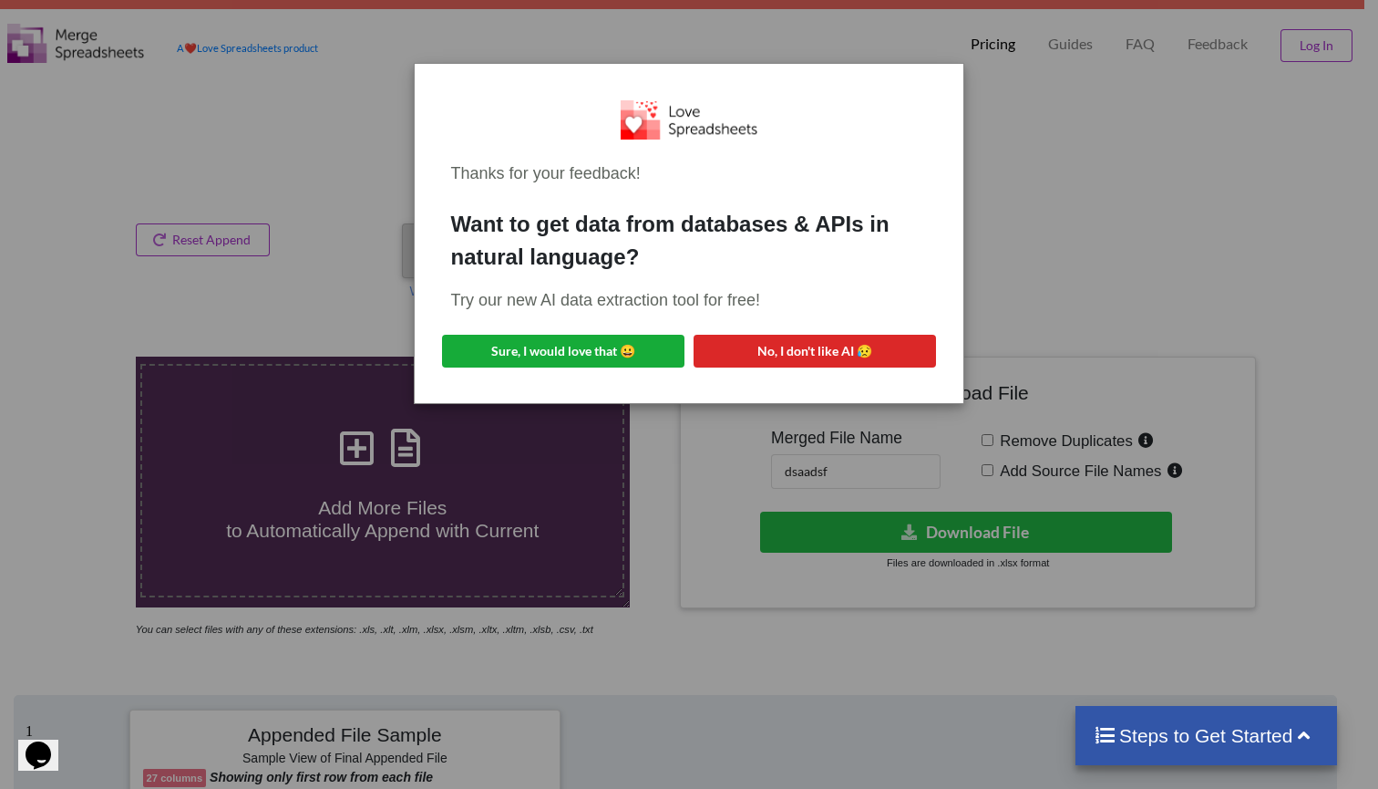
click at [609, 356] on button "Sure, I would love that 😀" at bounding box center [563, 351] width 242 height 33
click at [1095, 181] on div "Thanks for your feedback! Want to get data from databases & APIs in natural lan…" at bounding box center [689, 394] width 1378 height 789
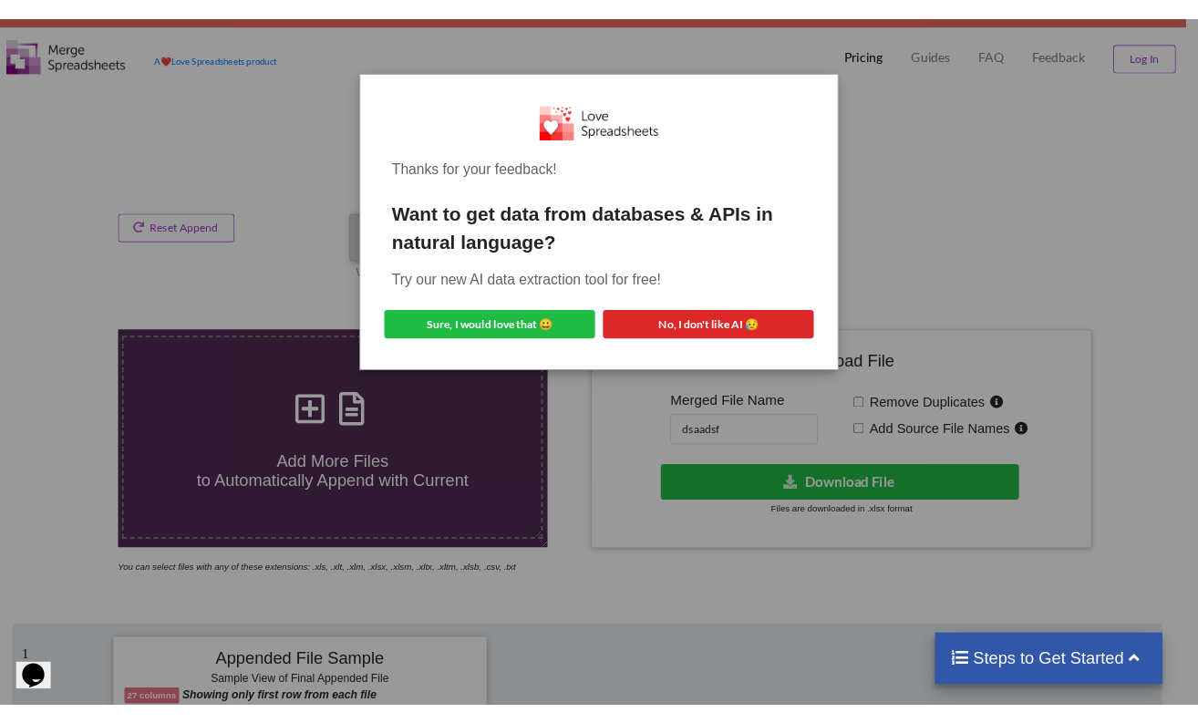
scroll to position [25, 13]
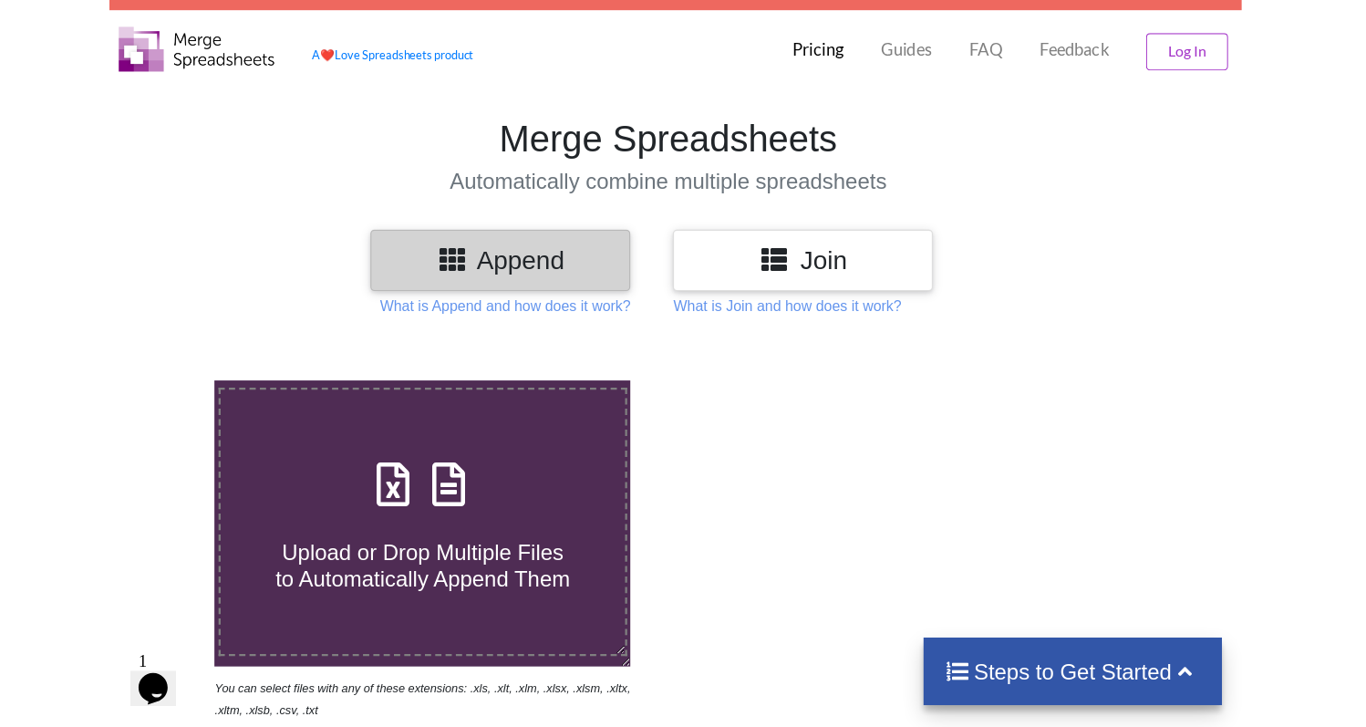
scroll to position [25, 0]
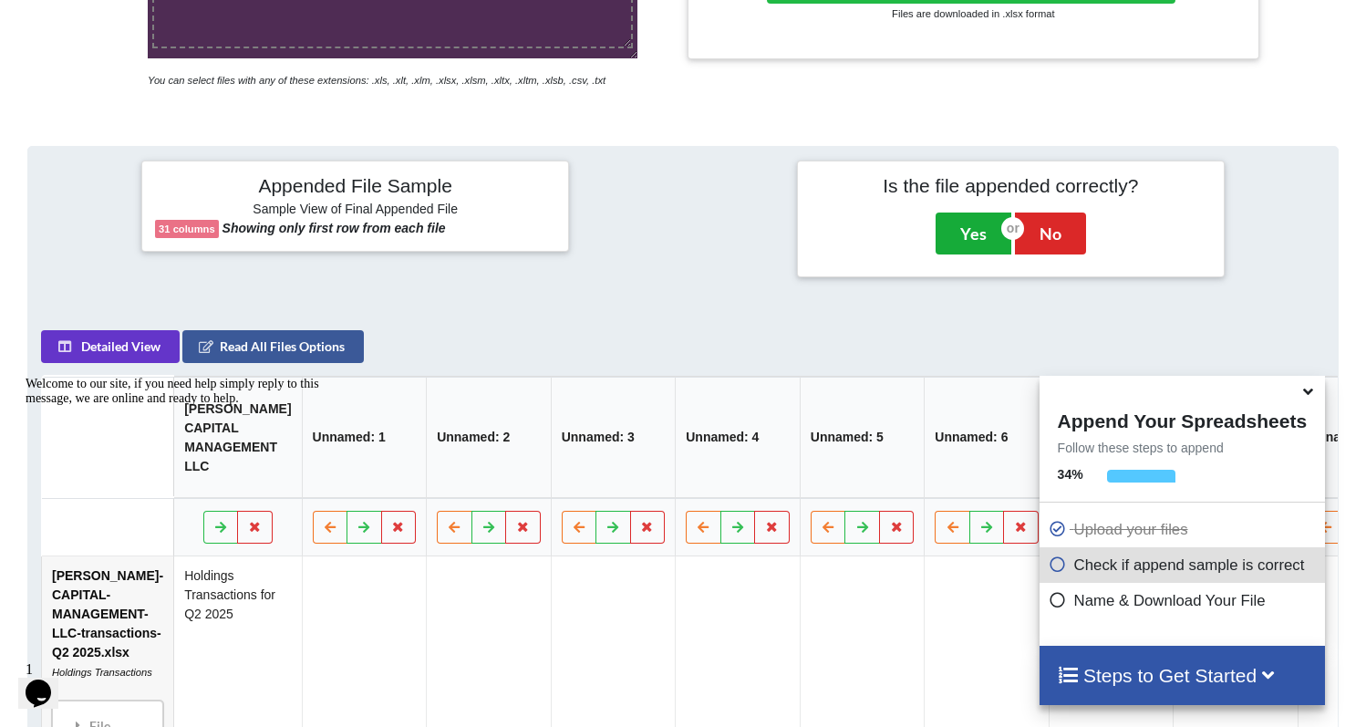
click at [963, 254] on button "Yes" at bounding box center [973, 233] width 76 height 42
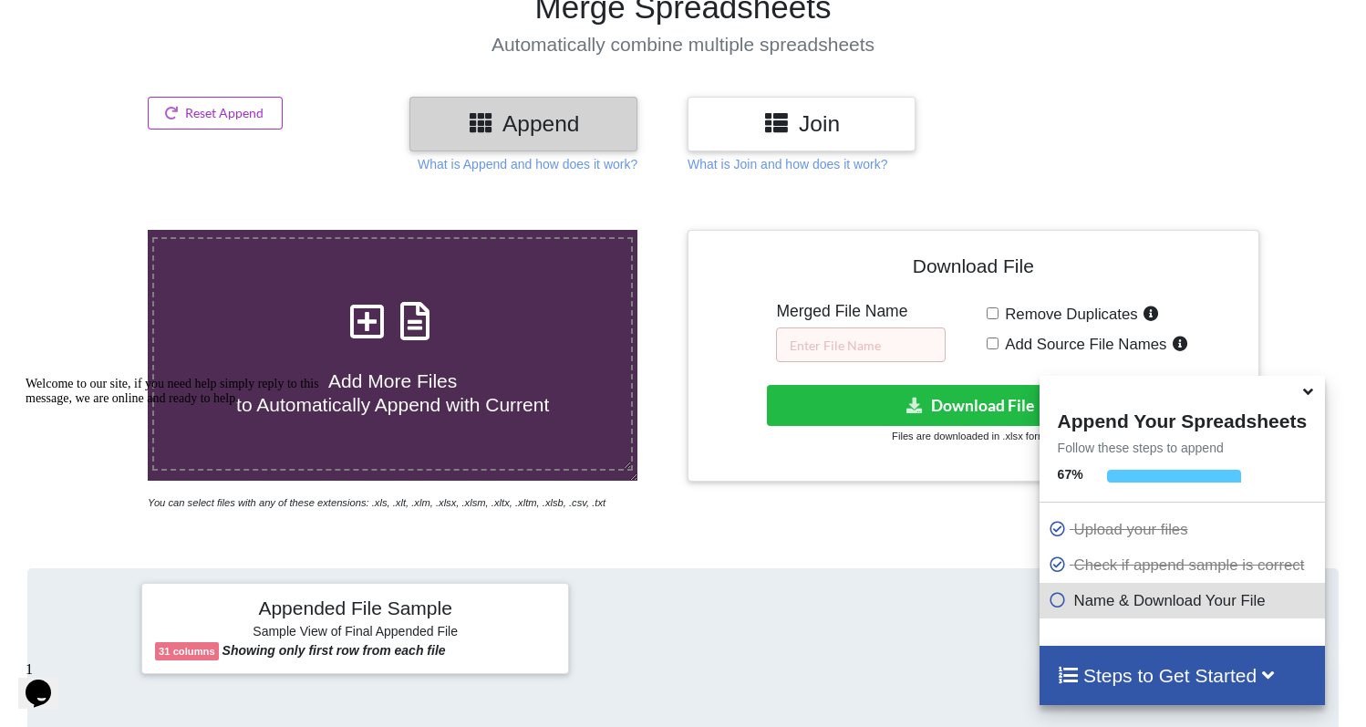
scroll to position [148, 0]
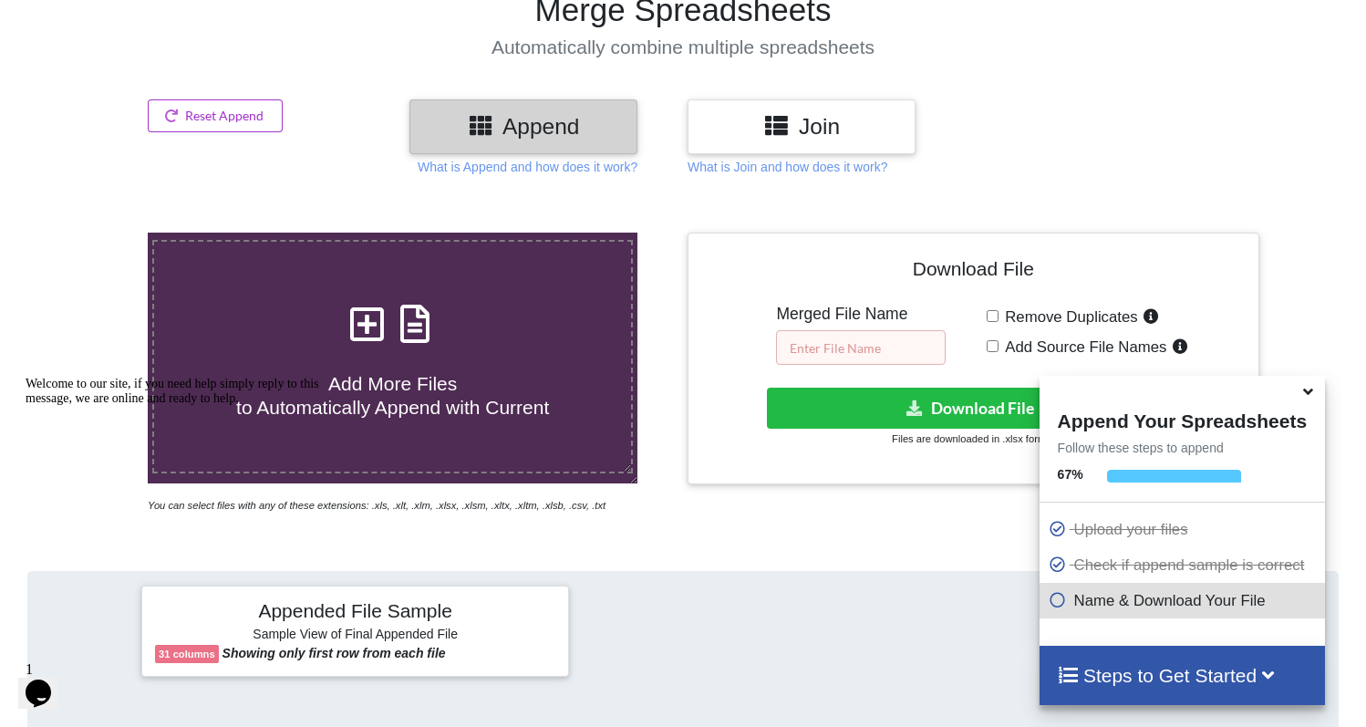
click at [864, 355] on input "text" at bounding box center [861, 347] width 170 height 35
type input "all_holdings_q2_2025"
click at [932, 385] on div "Download File Merged File Name all_holdings_q2_2025 Remove Duplicates Add Sourc…" at bounding box center [973, 358] width 544 height 225
click at [943, 399] on button "Download File" at bounding box center [970, 407] width 407 height 41
